Goal: Task Accomplishment & Management: Use online tool/utility

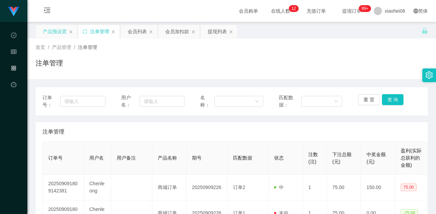
click at [53, 30] on div "产品预设置" at bounding box center [55, 31] width 24 height 13
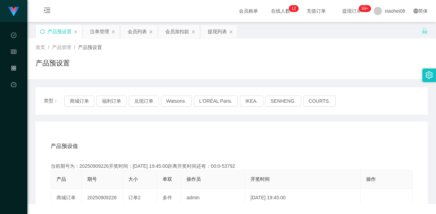
click at [43, 31] on icon "图标: sync" at bounding box center [42, 31] width 5 height 5
click at [76, 97] on button "商城订单" at bounding box center [79, 100] width 30 height 11
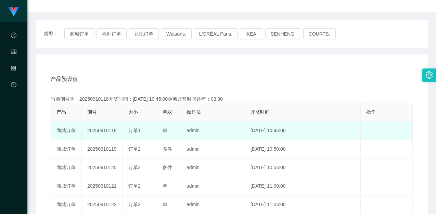
scroll to position [68, 0]
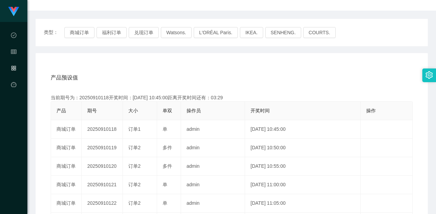
click at [98, 97] on div "当前期号为：20250910118开奖时间：[DATE] 10:45:00距离开奖时间还有：03:29" at bounding box center [232, 97] width 362 height 7
click at [199, 85] on div "产品预设值 添加期号" at bounding box center [232, 77] width 362 height 19
click at [190, 114] on div "操作员" at bounding box center [193, 110] width 14 height 7
drag, startPoint x: 82, startPoint y: 34, endPoint x: 102, endPoint y: 44, distance: 22.5
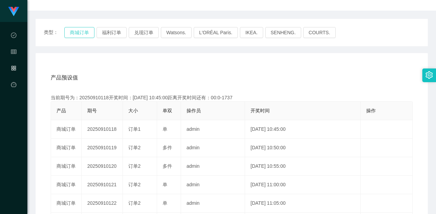
click at [82, 34] on button "商城订单" at bounding box center [79, 32] width 30 height 11
click at [170, 66] on div "产品预设值 添加期号 当前期号为：20250910118开奖时间：[DATE] 10:45:00距离开奖时间还有：00:0-1737 产品 期号 大小 单双 …" at bounding box center [232, 194] width 392 height 282
click at [172, 66] on div "产品预设值 添加期号 当前期号为：20250910124开奖时间：[DATE] 11:15:00距离开奖时间还有： 产品 期号 大小 单双 操作员 开奖时间 …" at bounding box center [232, 194] width 392 height 282
click at [180, 67] on div "产品预设值 添加期号 当前期号为：20250910124开奖时间：[DATE] 11:15:00距离开奖时间还有：00:59 产品 期号 大小 单双 操作员 …" at bounding box center [232, 194] width 392 height 282
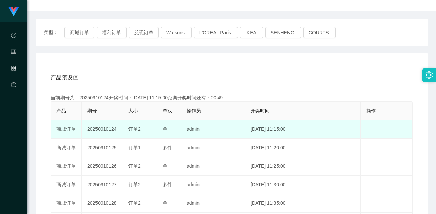
click at [217, 135] on td "admin" at bounding box center [213, 129] width 64 height 18
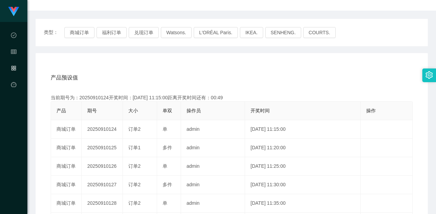
click at [313, 81] on div "产品预设值 添加期号" at bounding box center [232, 77] width 362 height 19
click at [146, 65] on div "产品预设值 添加期号 当前期号为：20250910124开奖时间：[DATE] 11:15:00距离开奖时间还有：00:08 产品 期号 大小 单双 操作员 …" at bounding box center [232, 194] width 392 height 282
click at [112, 33] on button "福利订单" at bounding box center [111, 32] width 30 height 11
click at [128, 60] on div "产品预设值 添加期号 当前期号为：20250910124开奖时间：[DATE] 11:15:00距离开奖时间还有： 产品 期号 大小 单双 操作员 开奖时间 …" at bounding box center [232, 194] width 392 height 282
click at [169, 66] on div "产品预设值 添加期号 当前期号为：20250910124开奖时间：[DATE] 11:15:00距离开奖时间还有： 产品 期号 大小 单双 操作员 开奖时间 …" at bounding box center [232, 194] width 392 height 282
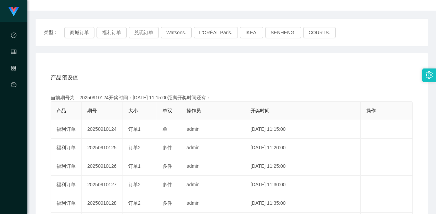
drag, startPoint x: 319, startPoint y: 53, endPoint x: 373, endPoint y: 34, distance: 57.5
click at [319, 53] on div "类型： 商城订单 福利订单 兑现订单 Watsons. L'ORÉAL Paris. IKEA. [GEOGRAPHIC_DATA]. COURTS. 产品预…" at bounding box center [232, 177] width 392 height 316
click at [167, 58] on div "产品预设值 添加期号 当前期号为：20250910124开奖时间：[DATE] 11:15:00距离开奖时间还有：00:0-19 产品 期号 大小 单双 操作…" at bounding box center [232, 194] width 392 height 282
drag, startPoint x: 81, startPoint y: 32, endPoint x: 84, endPoint y: 33, distance: 3.9
click at [81, 32] on button "商城订单" at bounding box center [79, 32] width 30 height 11
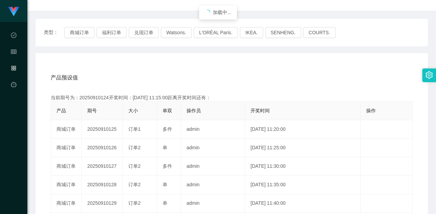
click at [144, 61] on div "产品预设值 添加期号 当前期号为：20250910124开奖时间：[DATE] 11:15:00距离开奖时间还有： 产品 期号 大小 单双 操作员 开奖时间 …" at bounding box center [232, 194] width 392 height 282
click at [213, 70] on div "产品预设值 添加期号" at bounding box center [232, 77] width 362 height 19
click at [84, 28] on button "商城订单" at bounding box center [79, 32] width 30 height 11
click at [181, 59] on div "产品预设值 添加期号 当前期号为：20250910125开奖时间：[DATE] 11:20:00距离开奖时间还有：00:0-20 产品 期号 大小 单双 操作…" at bounding box center [232, 194] width 392 height 282
click at [182, 60] on div "产品预设值 添加期号 当前期号为：20250910125开奖时间：[DATE] 11:20:00距离开奖时间还有： 产品 期号 大小 单双 操作员 开奖时间 …" at bounding box center [232, 194] width 392 height 282
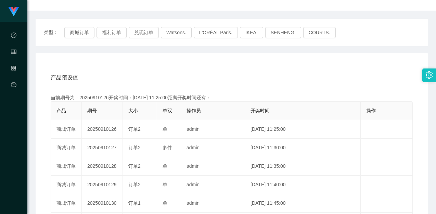
click at [215, 59] on div "产品预设值 添加期号 当前期号为：20250910126开奖时间：[DATE] 11:25:00距离开奖时间还有： 产品 期号 大小 单双 操作员 开奖时间 …" at bounding box center [232, 194] width 392 height 282
click at [239, 56] on div "产品预设值 添加期号 当前期号为：20250910126开奖时间：[DATE] 11:25:00距离开奖时间还有： 产品 期号 大小 单双 操作员 开奖时间 …" at bounding box center [232, 194] width 392 height 282
click at [240, 56] on div "产品预设值 添加期号 当前期号为：20250910126开奖时间：[DATE] 11:25:00距离开奖时间还有：04:37 产品 期号 大小 单双 操作员 …" at bounding box center [232, 194] width 392 height 282
